Goal: Find specific page/section: Find specific page/section

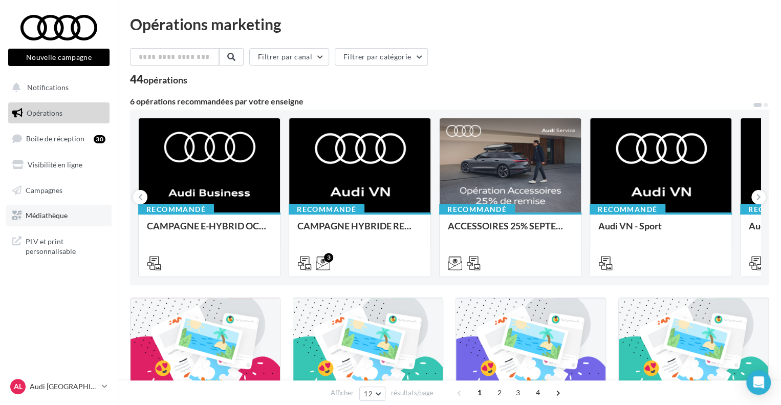
click at [58, 211] on span "Médiathèque" at bounding box center [47, 215] width 42 height 9
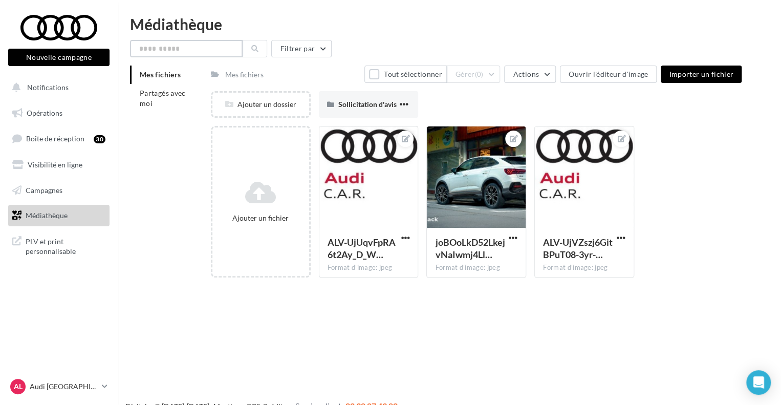
click at [213, 53] on input "text" at bounding box center [186, 48] width 113 height 17
click at [164, 89] on span "Partagés avec moi" at bounding box center [163, 98] width 46 height 19
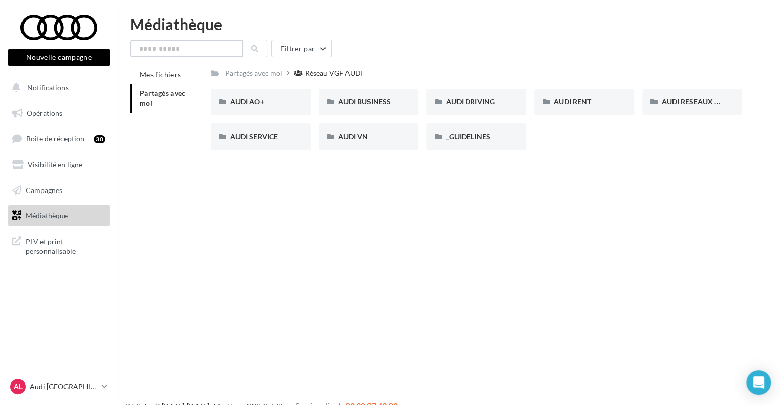
click at [186, 51] on input "text" at bounding box center [186, 48] width 113 height 17
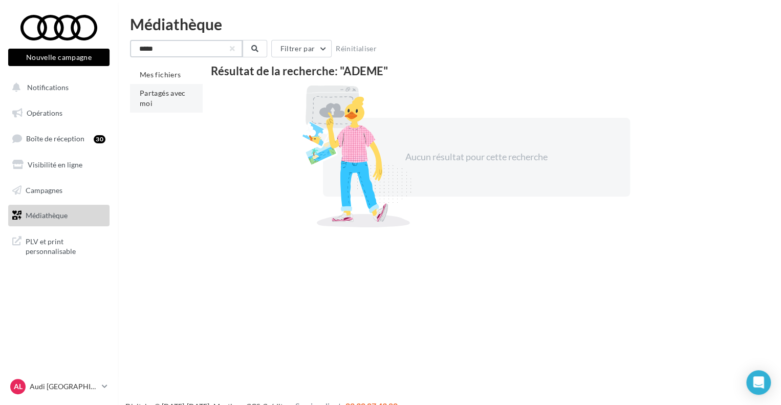
type input "*****"
click at [154, 92] on span "Partagés avec moi" at bounding box center [163, 98] width 46 height 19
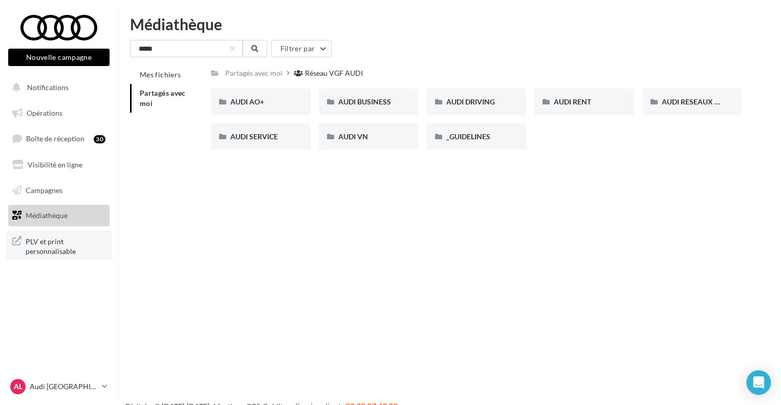
click at [68, 250] on span "PLV et print personnalisable" at bounding box center [66, 246] width 80 height 22
